Goal: Task Accomplishment & Management: Complete application form

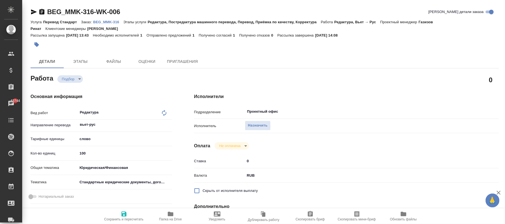
click at [106, 21] on p "BEG_MMK-316" at bounding box center [108, 22] width 30 height 4
click at [263, 124] on span "Назначить" at bounding box center [258, 125] width 20 height 6
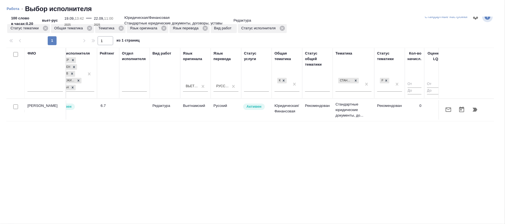
scroll to position [0, 162]
drag, startPoint x: 362, startPoint y: 216, endPoint x: 436, endPoint y: 203, distance: 74.4
click at [436, 203] on div "ФИО Предложение Маржинальность Email Статус исполнителя Стажер Активен Резерв П…" at bounding box center [250, 135] width 487 height 175
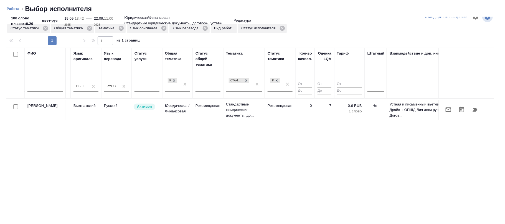
scroll to position [0, 303]
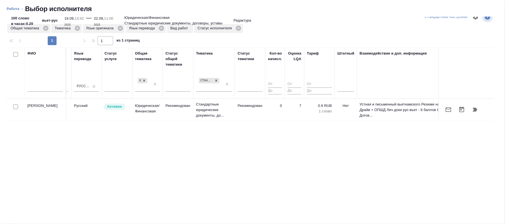
click at [38, 84] on div at bounding box center [44, 89] width 35 height 14
click at [40, 90] on input "text" at bounding box center [44, 88] width 35 height 7
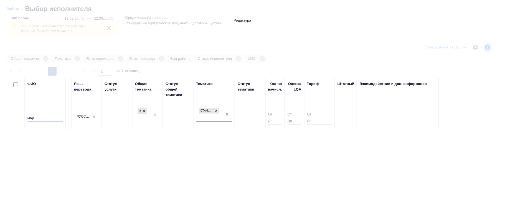
scroll to position [41, 0]
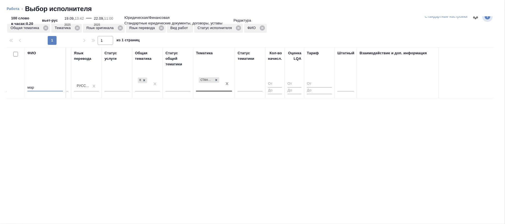
type input "мар"
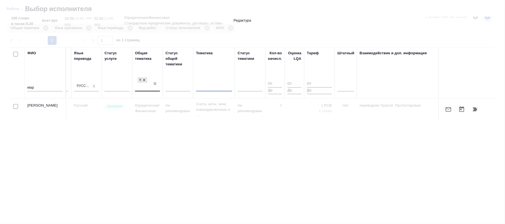
scroll to position [11, 0]
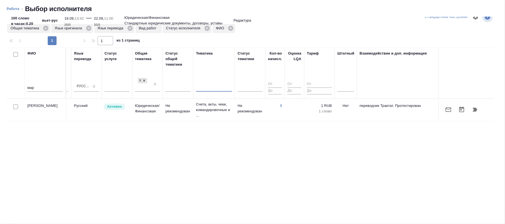
click at [234, 111] on td "Счета, акты, чеки, командировочные и ..." at bounding box center [214, 110] width 42 height 22
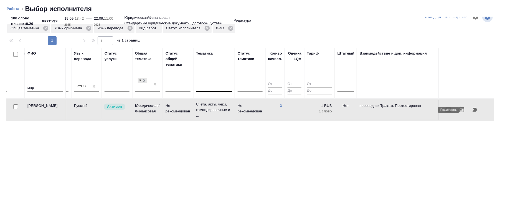
click at [472, 111] on icon "button" at bounding box center [474, 109] width 7 height 7
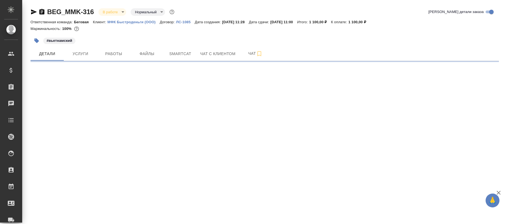
select select "RU"
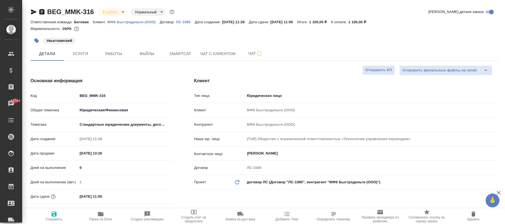
type textarea "x"
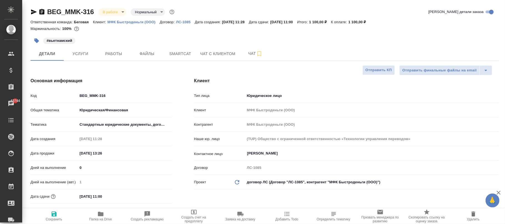
type textarea "x"
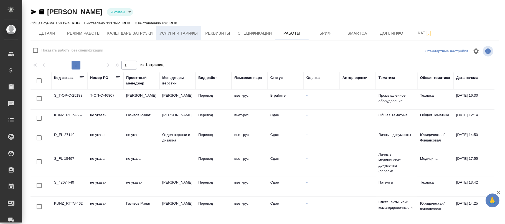
click at [190, 34] on span "Услуги и тарифы" at bounding box center [178, 33] width 38 height 7
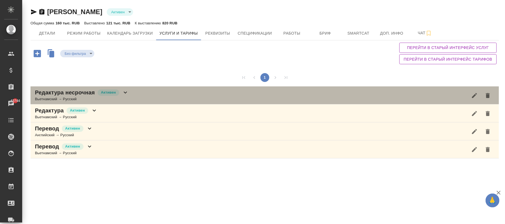
click at [129, 93] on div "Редактура несрочная [PERSON_NAME] → Русский" at bounding box center [264, 95] width 468 height 18
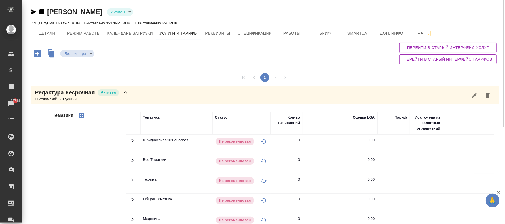
click at [458, 50] on span "Перейти в старый интерфейс услуг" at bounding box center [448, 47] width 88 height 7
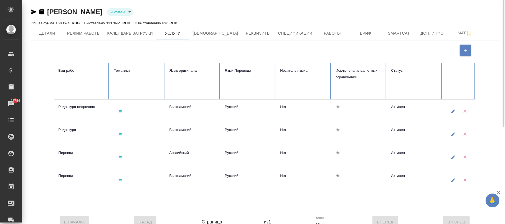
click at [120, 134] on icon "button" at bounding box center [119, 134] width 5 height 5
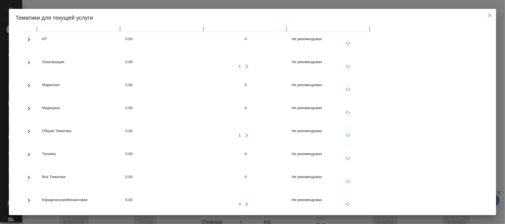
scroll to position [69, 0]
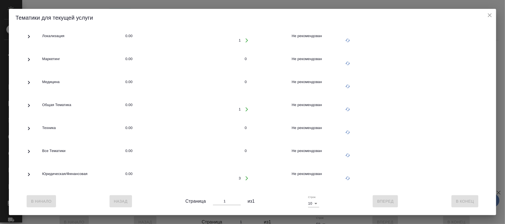
click at [29, 173] on icon at bounding box center [29, 174] width 2 height 3
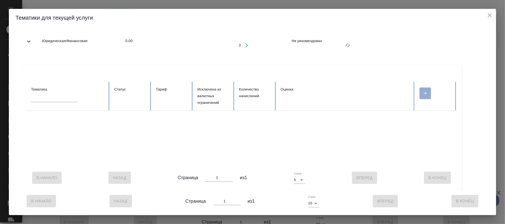
scroll to position [208, 0]
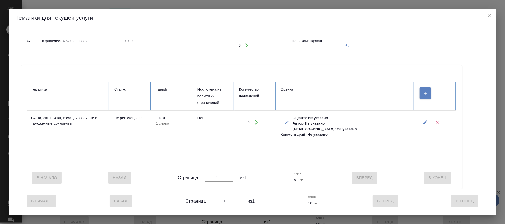
click at [426, 82] on th at bounding box center [436, 96] width 42 height 29
click at [427, 88] on button "button" at bounding box center [424, 93] width 11 height 11
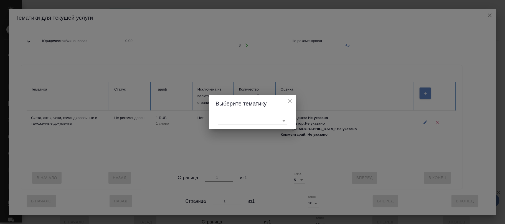
click at [248, 119] on body "🙏 .cls-1 fill:#fff; AWATERA Фокина Наталья n.fokina Клиенты Спецификации Заказы…" at bounding box center [252, 112] width 505 height 224
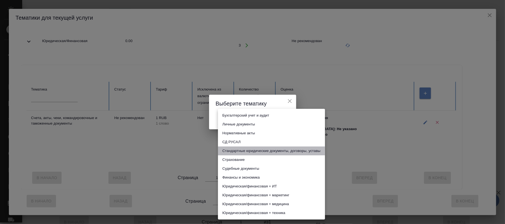
drag, startPoint x: 267, startPoint y: 151, endPoint x: 280, endPoint y: 151, distance: 13.3
click at [268, 151] on li "Стандартные юридические документы, договоры, уставы" at bounding box center [271, 151] width 107 height 9
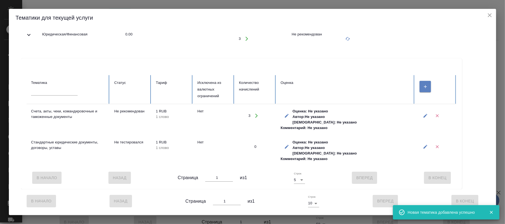
click at [424, 144] on icon "button" at bounding box center [425, 146] width 5 height 5
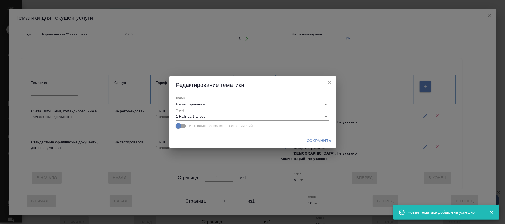
click at [247, 104] on body "🙏 .cls-1 fill:#fff; AWATERA Фокина Наталья n.fokina Клиенты Спецификации Заказы…" at bounding box center [252, 112] width 505 height 224
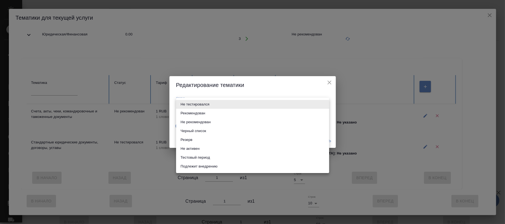
drag, startPoint x: 192, startPoint y: 156, endPoint x: 278, endPoint y: 159, distance: 85.7
click at [192, 156] on li "Тестовый период" at bounding box center [252, 157] width 153 height 9
type input "test period"
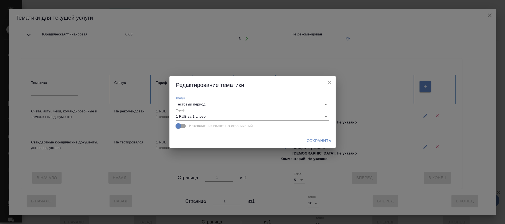
drag, startPoint x: 308, startPoint y: 140, endPoint x: 408, endPoint y: 126, distance: 101.5
click at [308, 140] on span "Сохранить" at bounding box center [319, 140] width 25 height 7
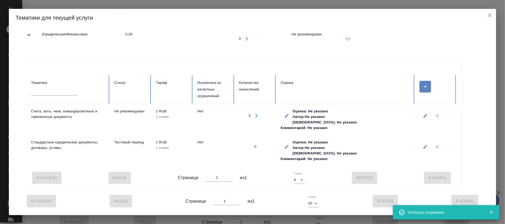
click at [424, 113] on icon "button" at bounding box center [425, 115] width 5 height 5
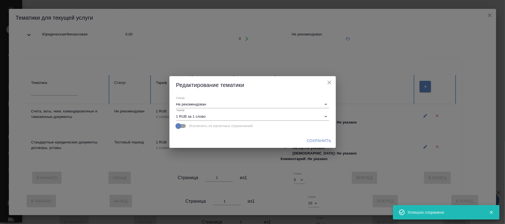
click at [275, 102] on body "🙏 .cls-1 fill:#fff; AWATERA Фокина Наталья n.fokina Клиенты Спецификации Заказы…" at bounding box center [252, 112] width 505 height 224
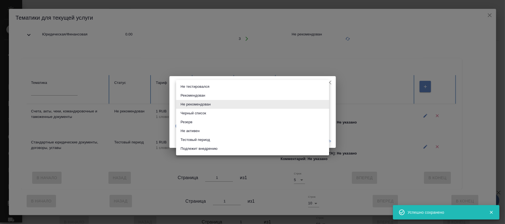
click at [209, 140] on li "Тестовый период" at bounding box center [252, 140] width 153 height 9
type input "test period"
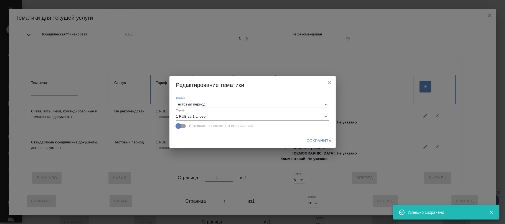
click at [314, 140] on span "Сохранить" at bounding box center [319, 140] width 25 height 7
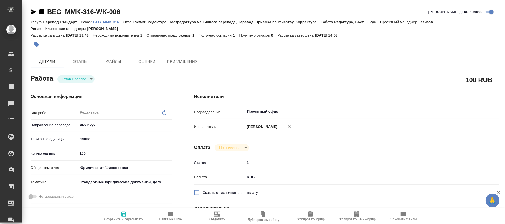
type textarea "x"
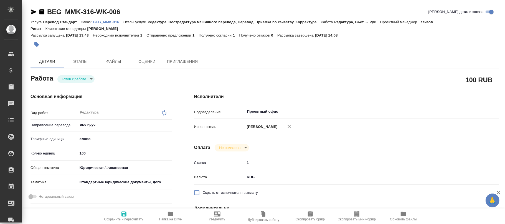
type textarea "x"
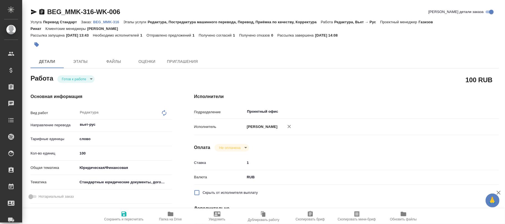
type textarea "x"
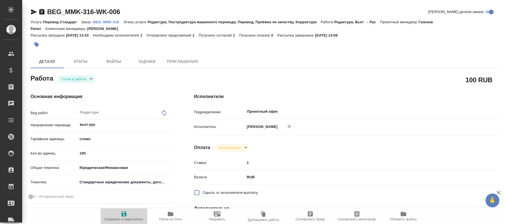
click at [124, 217] on icon "button" at bounding box center [123, 214] width 5 height 5
type textarea "x"
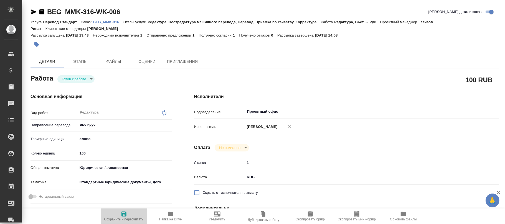
type textarea "x"
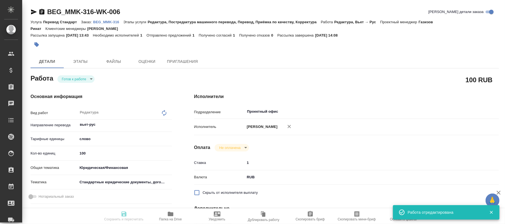
type textarea "x"
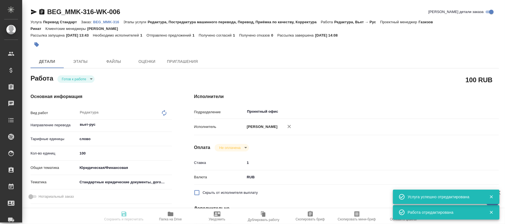
type input "readyForWork"
type textarea "Редактура"
type textarea "x"
type input "вьет-рус"
type input "5a8b1489cc6b4906c91bfd90"
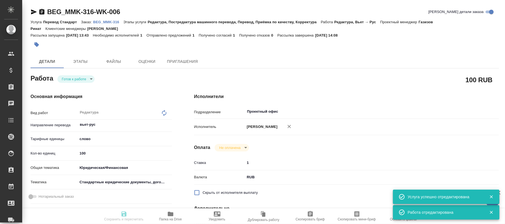
type input "100"
type input "yr-fn"
type input "5f647205b73bc97568ca66bf"
type input "[DATE] 13:42"
type input "[DATE] 11:00"
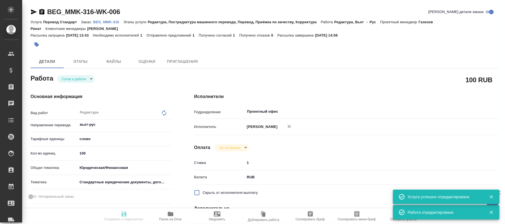
type input "[DATE] 11:00"
type input "Проектный офис"
type input "notPayed"
type input "1"
type input "RUB"
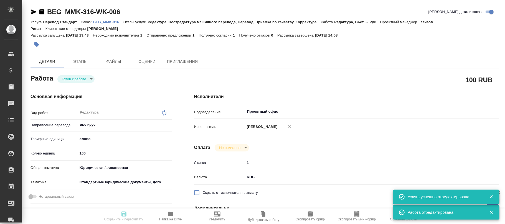
type input "[PERSON_NAME]"
type textarea "x"
type textarea "/Clients/МФК Быстроденьги (ООО)/Orders/BEG_MMK-316/Edited/BEG_MMK-316-WK-006"
type textarea "x"
type input "BEG_MMK-316"
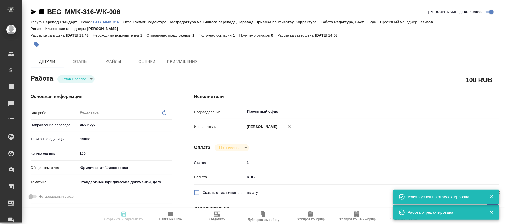
type input "Перевод Стандарт"
type input "Редактура, Постредактура машинного перевода, Перевод, Приёмка по качеству, Корр…"
type input "[PERSON_NAME]"
type input "/Clients/МФК Быстроденьги (ООО)/Orders/BEG_MMK-316"
type textarea "x"
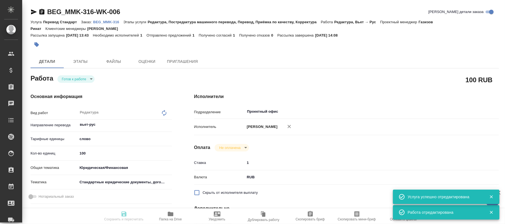
type textarea "x"
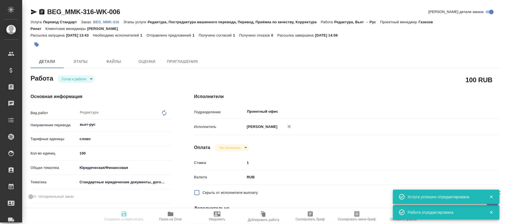
type textarea "x"
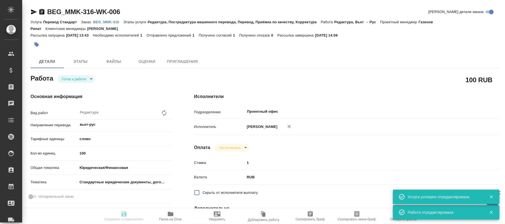
type textarea "x"
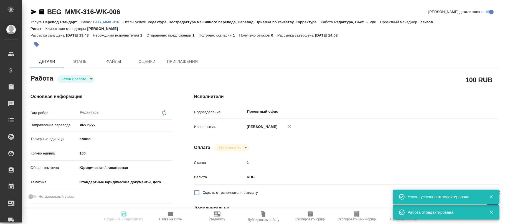
type textarea "x"
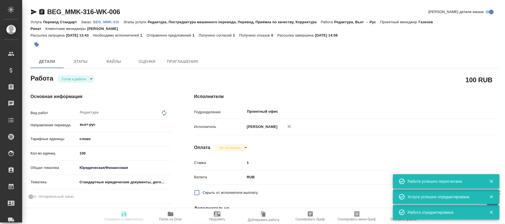
type input "readyForWork"
type textarea "Редактура"
type textarea "x"
type input "вьет-рус"
type input "5a8b1489cc6b4906c91bfd90"
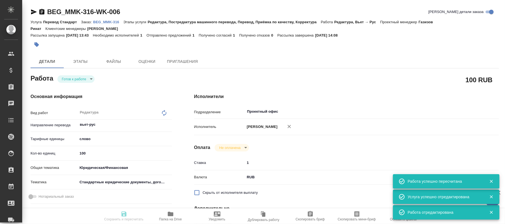
type input "100"
type input "yr-fn"
type input "5f647205b73bc97568ca66bf"
type input "[DATE] 13:42"
type input "[DATE] 11:00"
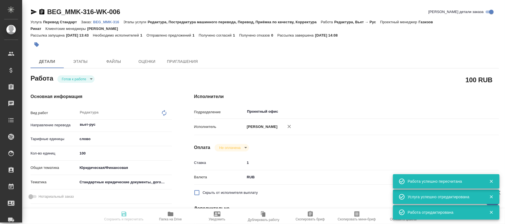
type input "[DATE] 11:00"
type input "Проектный офис"
type input "notPayed"
type input "1"
type input "RUB"
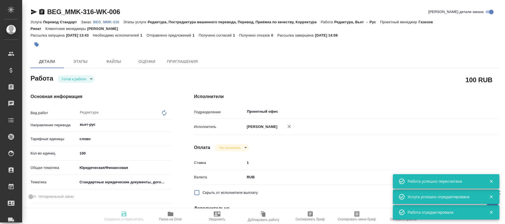
type input "[PERSON_NAME]"
type textarea "x"
type textarea "/Clients/МФК Быстроденьги (ООО)/Orders/BEG_MMK-316/Edited/BEG_MMK-316-WK-006"
type textarea "x"
type input "BEG_MMK-316"
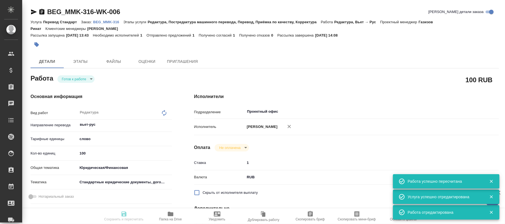
type input "Перевод Стандарт"
type input "Редактура, Постредактура машинного перевода, Перевод, Приёмка по качеству, Корр…"
type input "[PERSON_NAME]"
type input "/Clients/МФК Быстроденьги (ООО)/Orders/BEG_MMK-316"
type textarea "x"
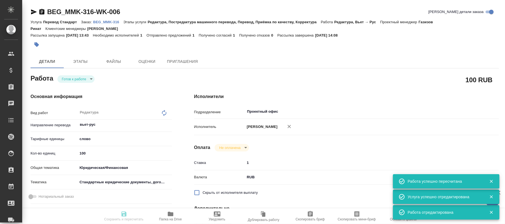
type textarea "x"
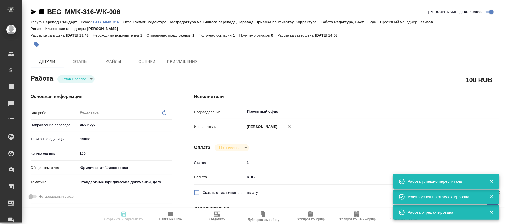
type textarea "x"
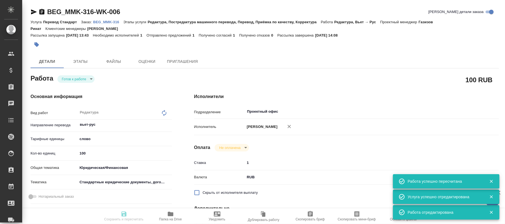
type textarea "x"
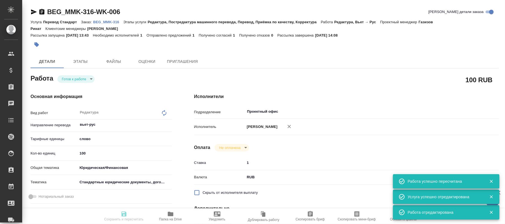
type textarea "x"
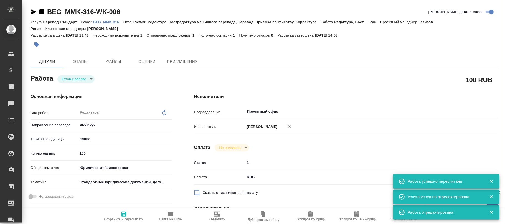
type textarea "x"
